Goal: Check status: Check status

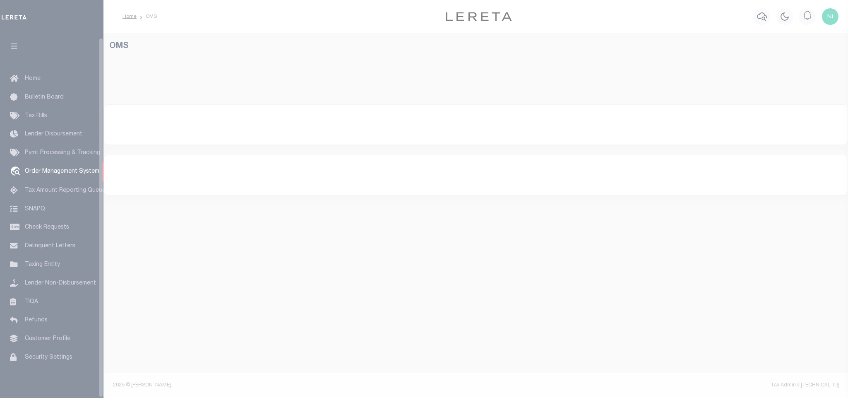
select select "200"
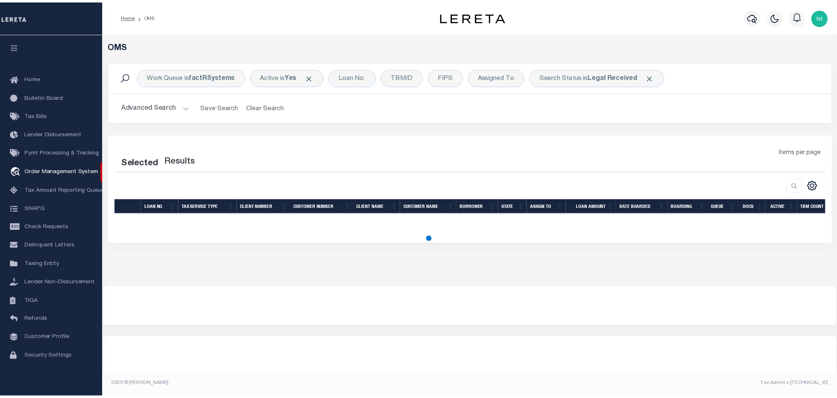
scroll to position [5, 0]
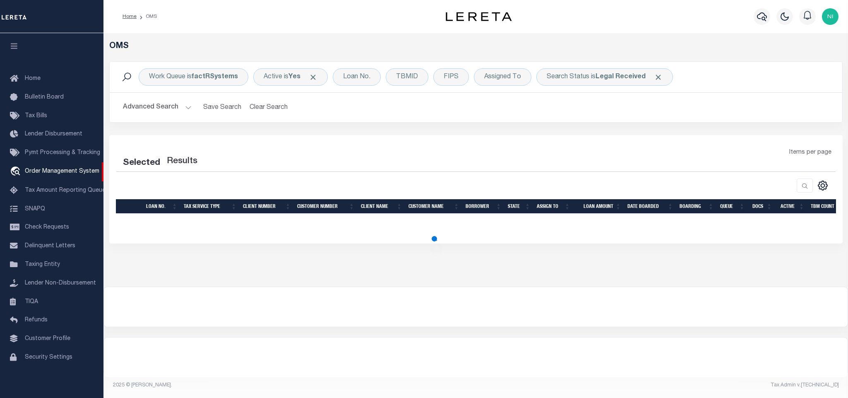
select select "200"
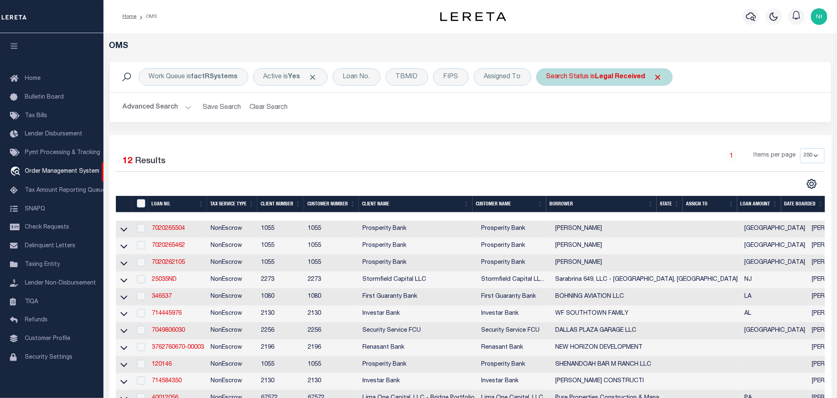
click at [594, 79] on div "Search Status is Legal Received" at bounding box center [604, 76] width 137 height 17
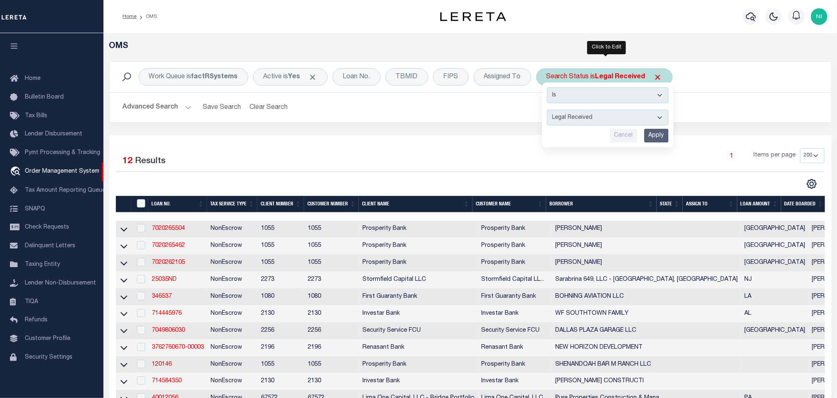
drag, startPoint x: 589, startPoint y: 117, endPoint x: 589, endPoint y: 123, distance: 6.6
click at [589, 117] on select "Automated Search Bad Parcel Complete Duplicate Parcel High Dollar Reporting In …" at bounding box center [608, 118] width 122 height 16
select select "IP"
click at [549, 110] on select "Automated Search Bad Parcel Complete Duplicate Parcel High Dollar Reporting In …" at bounding box center [608, 118] width 122 height 16
click at [664, 138] on input "Apply" at bounding box center [656, 136] width 24 height 14
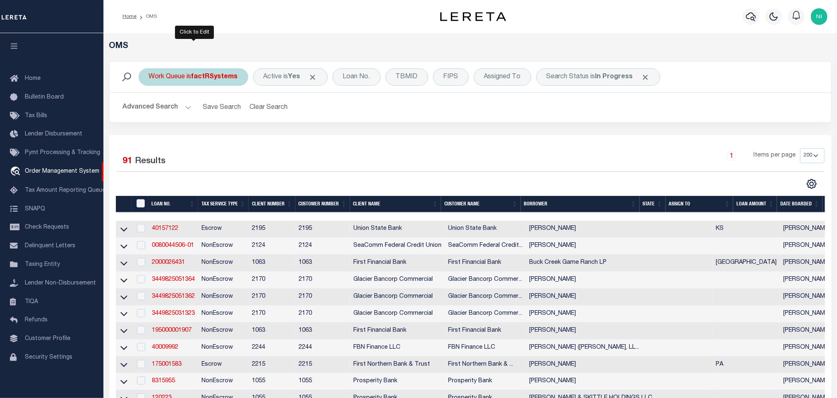
click at [203, 76] on b "factRSystems" at bounding box center [215, 77] width 46 height 7
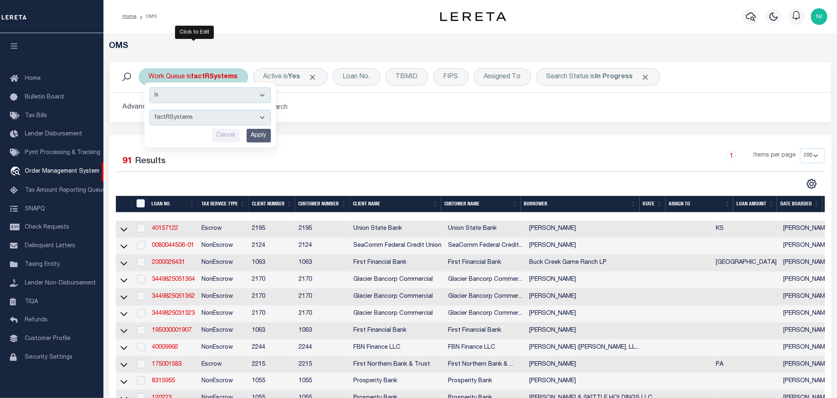
click at [208, 113] on select "--ALL-- factRSystems General ThoughtFocus" at bounding box center [210, 118] width 122 height 16
select select "FAC_GEN_THF"
click at [149, 110] on select "--ALL-- factRSystems General ThoughtFocus" at bounding box center [210, 118] width 122 height 16
click at [259, 133] on input "Apply" at bounding box center [259, 136] width 24 height 14
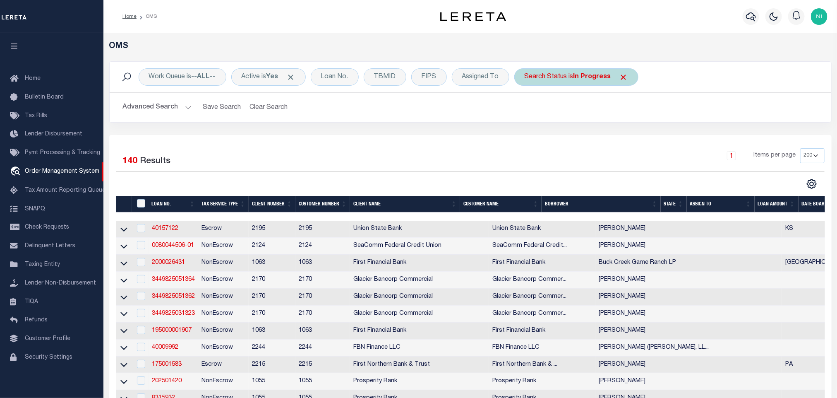
click at [589, 76] on b "In Progress" at bounding box center [592, 77] width 38 height 7
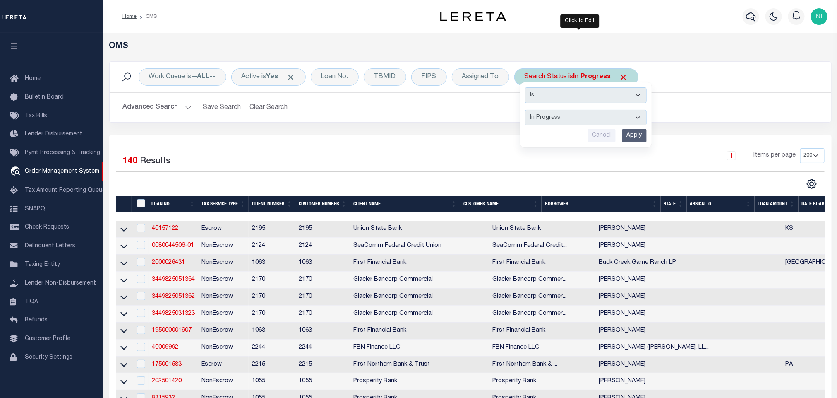
click at [575, 115] on select "Automated Search Bad Parcel Complete Duplicate Parcel High Dollar Reporting In …" at bounding box center [586, 118] width 122 height 16
select select "QC"
click at [528, 110] on select "Automated Search Bad Parcel Complete Duplicate Parcel High Dollar Reporting In …" at bounding box center [586, 118] width 122 height 16
click at [636, 134] on input "Apply" at bounding box center [634, 136] width 24 height 14
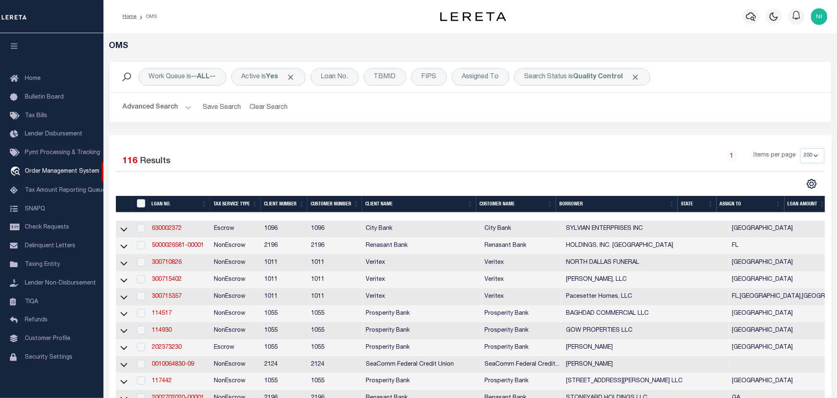
click at [540, 123] on div "Work Queue is --ALL-- Active is Yes Loan No. TBMID FIPS Assigned To Search Stat…" at bounding box center [470, 98] width 735 height 74
click at [324, 120] on div "Advanced Search Save Search Clear Search tblSearchTopScreen_dynamictable_____De…" at bounding box center [470, 107] width 721 height 29
click at [484, 163] on div "1 Items per page 10 25 50 100 200" at bounding box center [560, 159] width 528 height 22
click at [483, 160] on div "1 Items per page 10 25 50 100 200" at bounding box center [560, 159] width 528 height 22
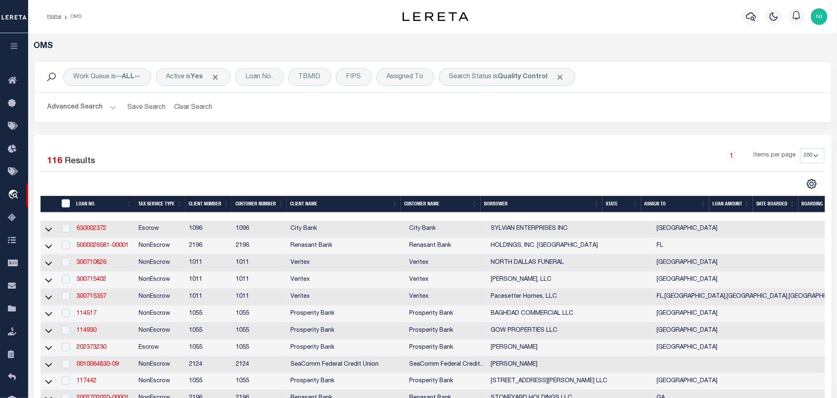
click at [489, 129] on div "Work Queue is --ALL-- Active is Yes Loan No. TBMID FIPS Assigned To Search Stat…" at bounding box center [433, 98] width 810 height 74
click at [491, 127] on div "Work Queue is --ALL-- Active is Yes Loan No. TBMID FIPS Assigned To Search Stat…" at bounding box center [433, 98] width 810 height 74
